Goal: Task Accomplishment & Management: Manage account settings

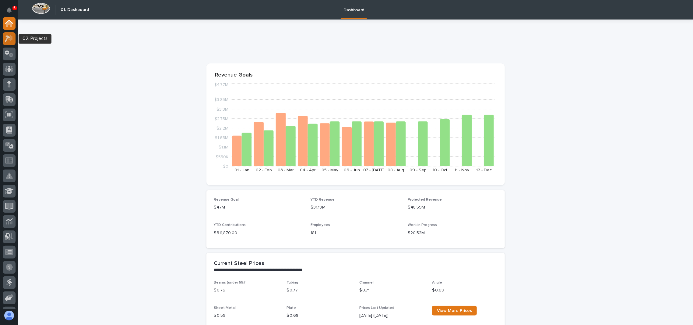
click at [12, 37] on icon at bounding box center [10, 38] width 5 height 6
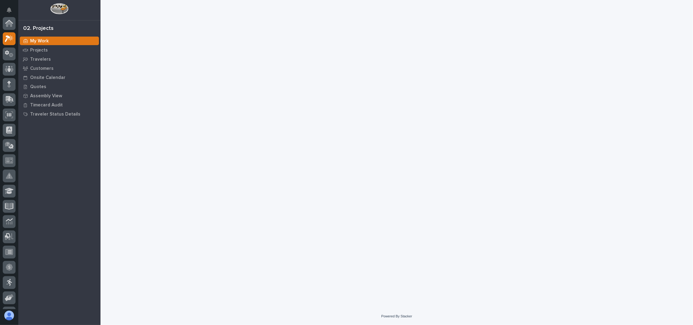
scroll to position [15, 0]
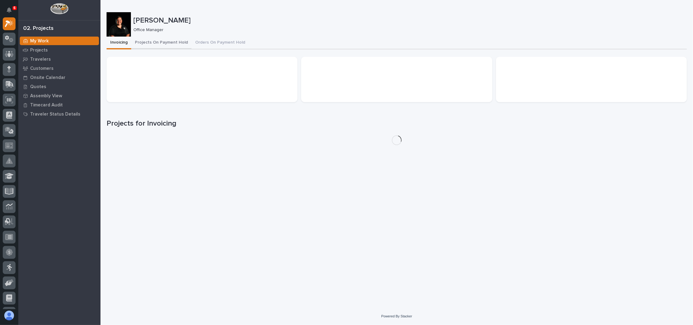
click at [170, 40] on button "Projects On Payment Hold" at bounding box center [161, 43] width 60 height 13
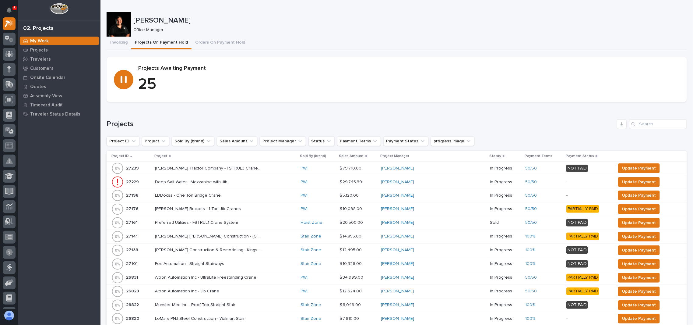
click at [167, 156] on p "Project" at bounding box center [161, 156] width 13 height 7
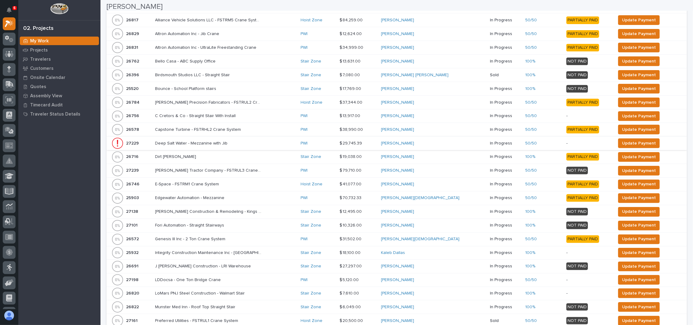
scroll to position [162, 0]
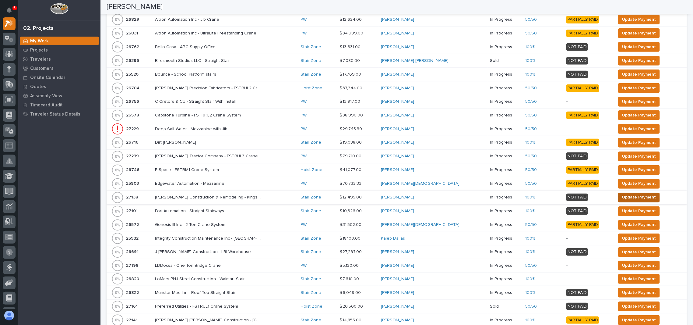
click at [633, 196] on span "Update Payment" at bounding box center [639, 196] width 34 height 7
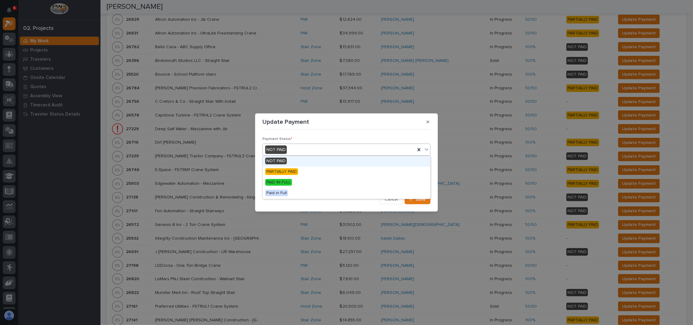
drag, startPoint x: 297, startPoint y: 151, endPoint x: 290, endPoint y: 164, distance: 15.5
click at [297, 150] on div "NOT PAID" at bounding box center [339, 150] width 153 height 10
click at [284, 181] on span "PAID IN FULL" at bounding box center [278, 182] width 27 height 7
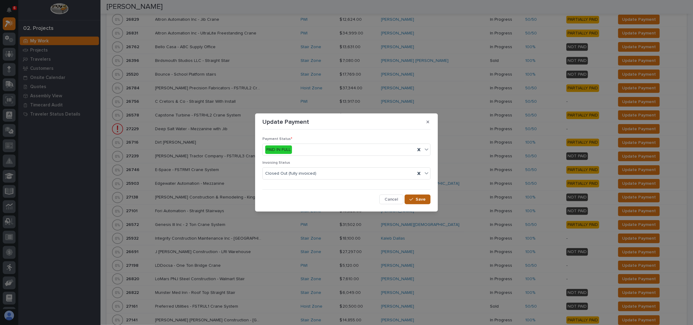
click at [417, 199] on span "Save" at bounding box center [421, 198] width 10 height 5
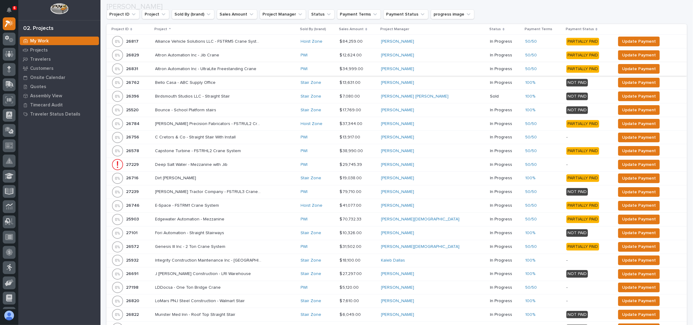
scroll to position [232, 0]
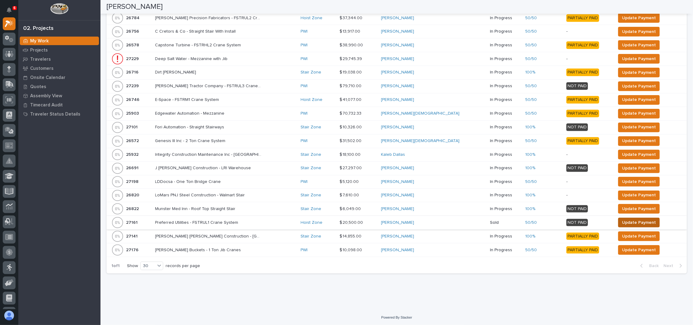
click at [622, 223] on span "Update Payment" at bounding box center [639, 222] width 34 height 7
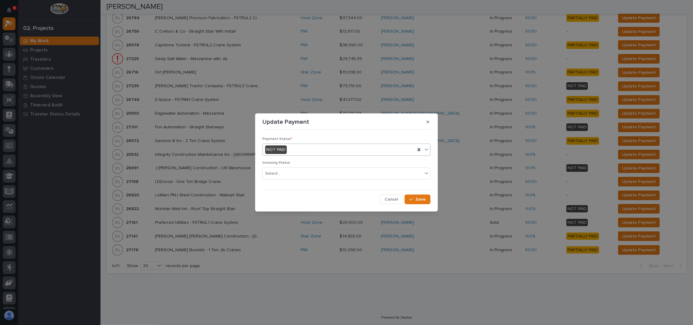
click at [295, 149] on div "NOT PAID" at bounding box center [339, 150] width 153 height 10
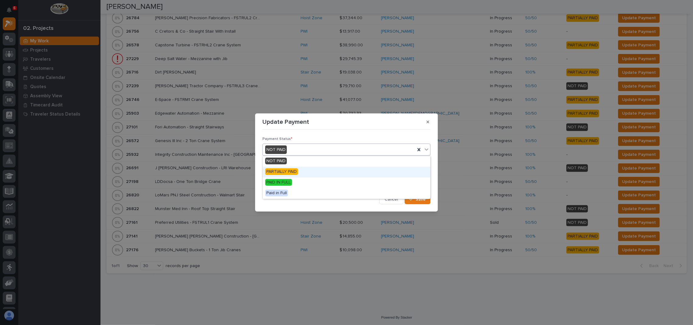
click at [289, 170] on span "PARTIALLY PAID" at bounding box center [281, 171] width 33 height 7
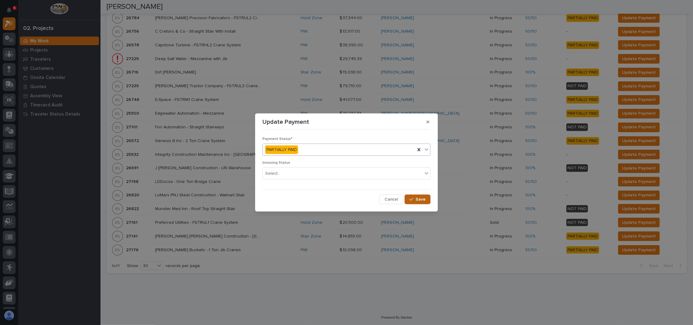
click at [416, 199] on div "button" at bounding box center [412, 199] width 6 height 4
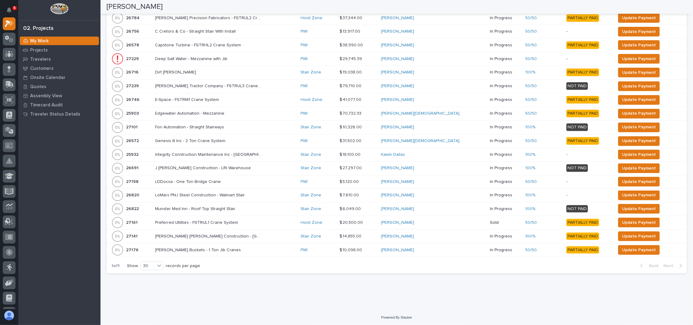
click at [154, 323] on div "6 My Settings Log Out 02. Projects My Work Projects Travelers Customers Onsite …" at bounding box center [396, 47] width 592 height 558
